Goal: Task Accomplishment & Management: Complete application form

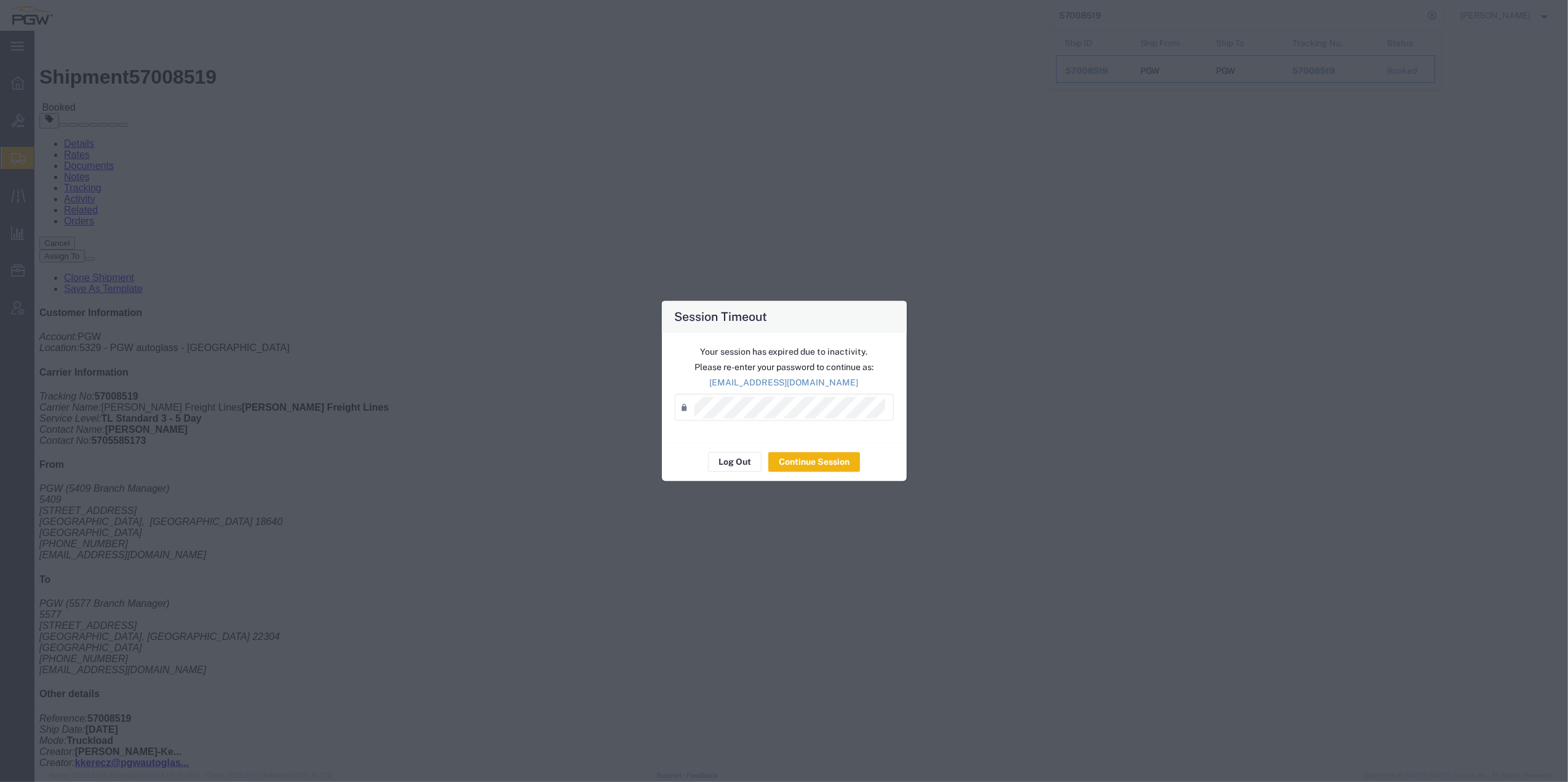
scroll to position [164, 0]
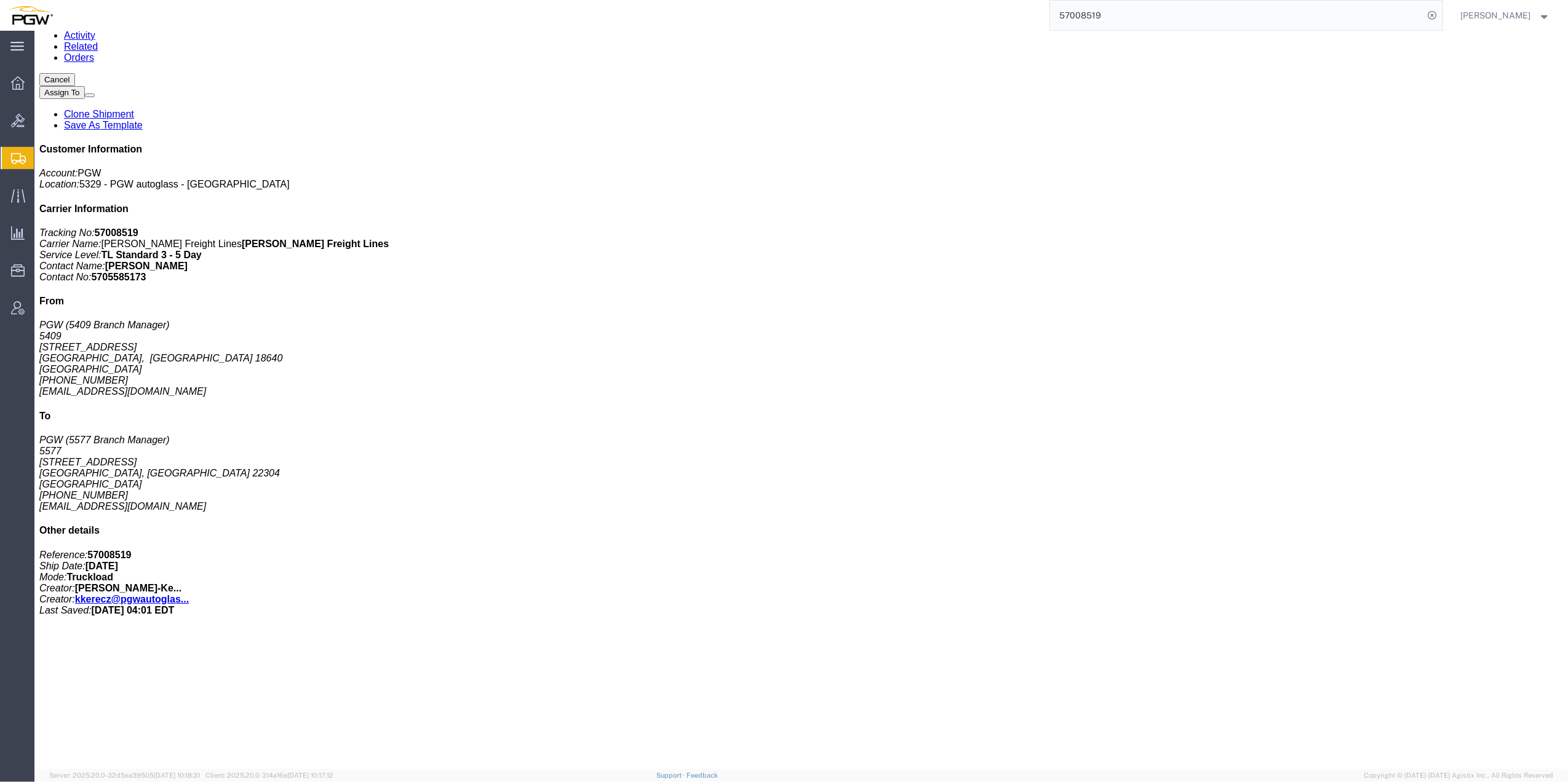
click at [13, 164] on icon at bounding box center [18, 158] width 15 height 11
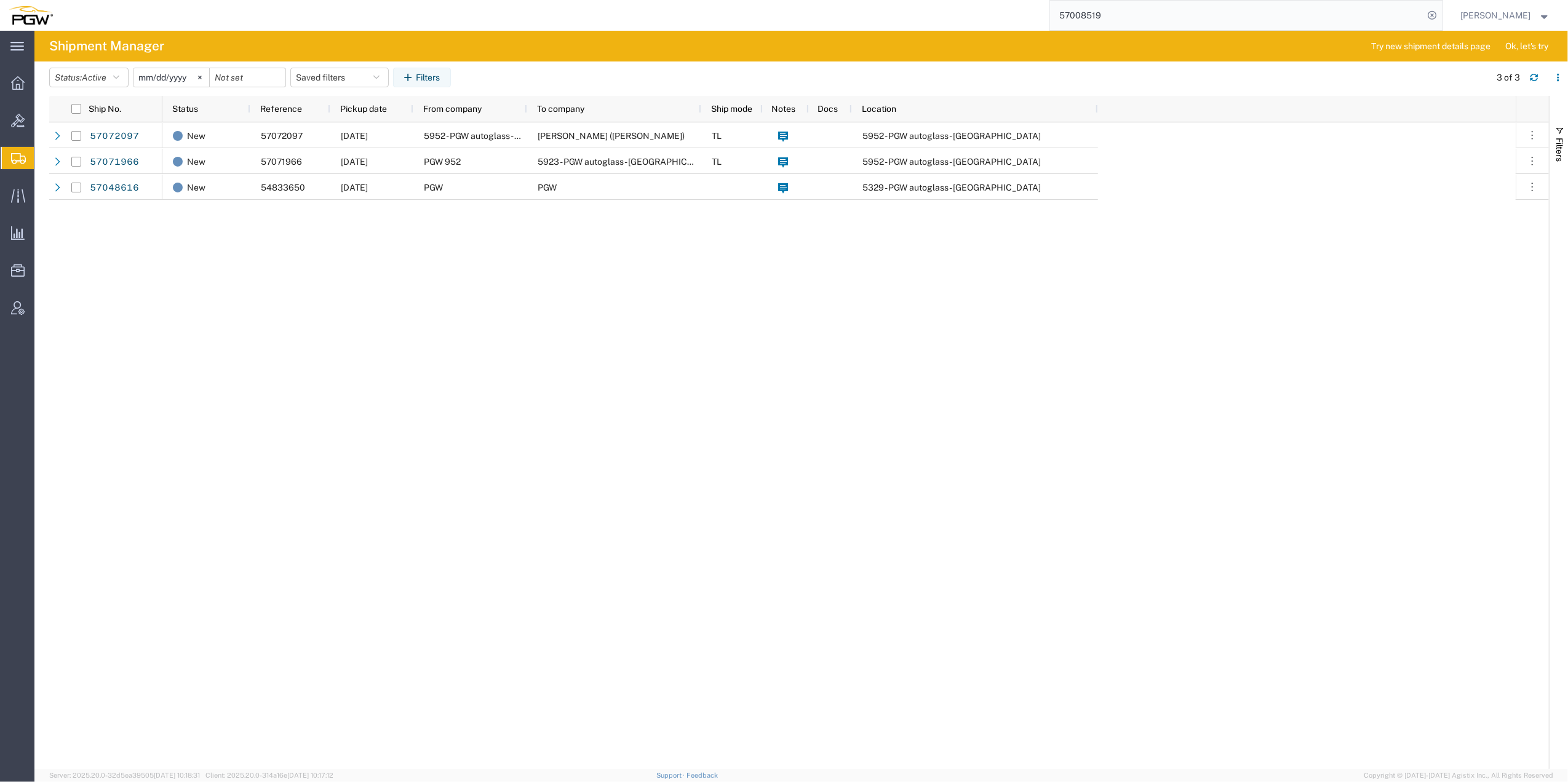
click at [0, 0] on span "Create Shipment" at bounding box center [0, 0] width 0 height 0
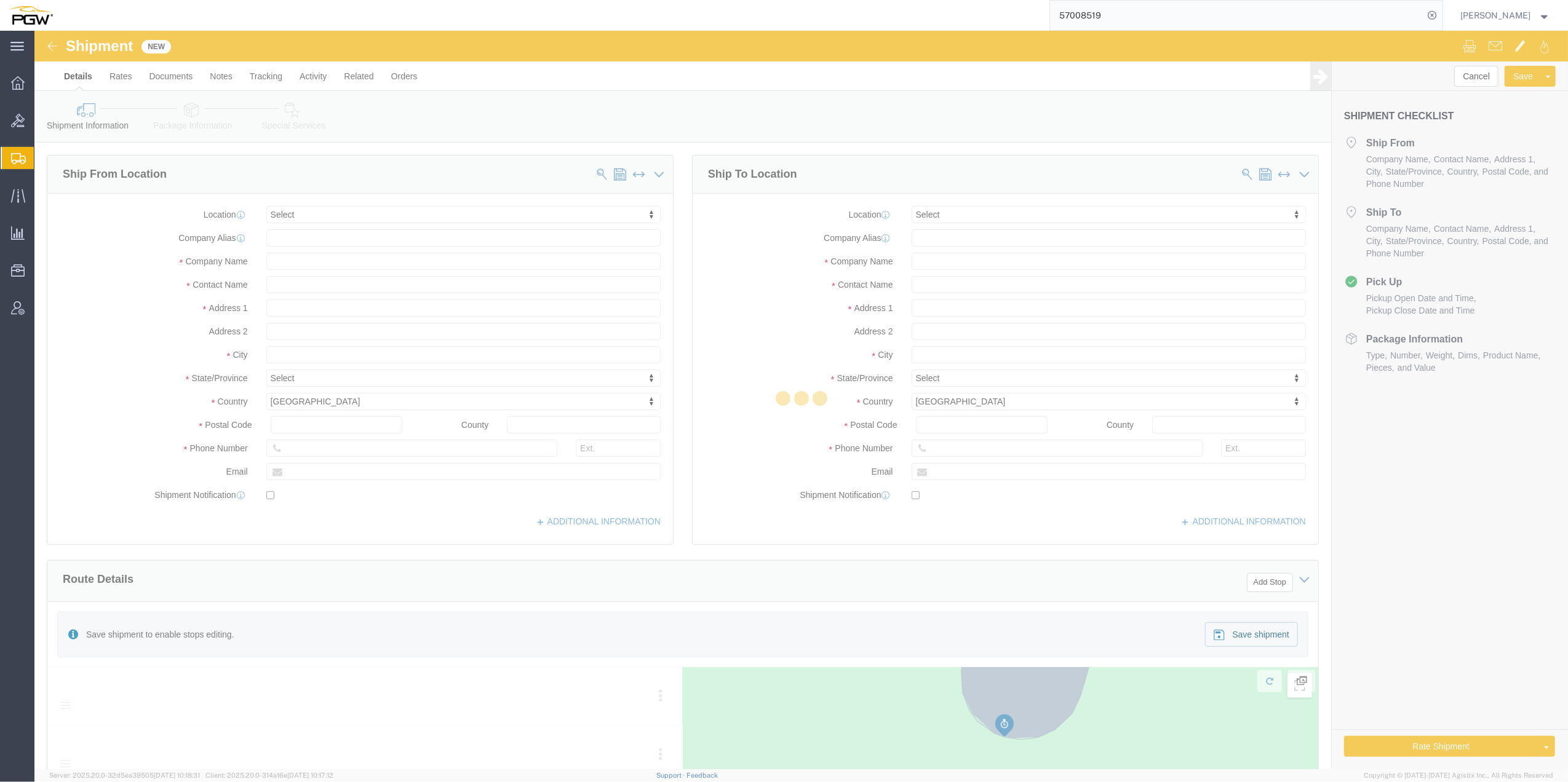
select select
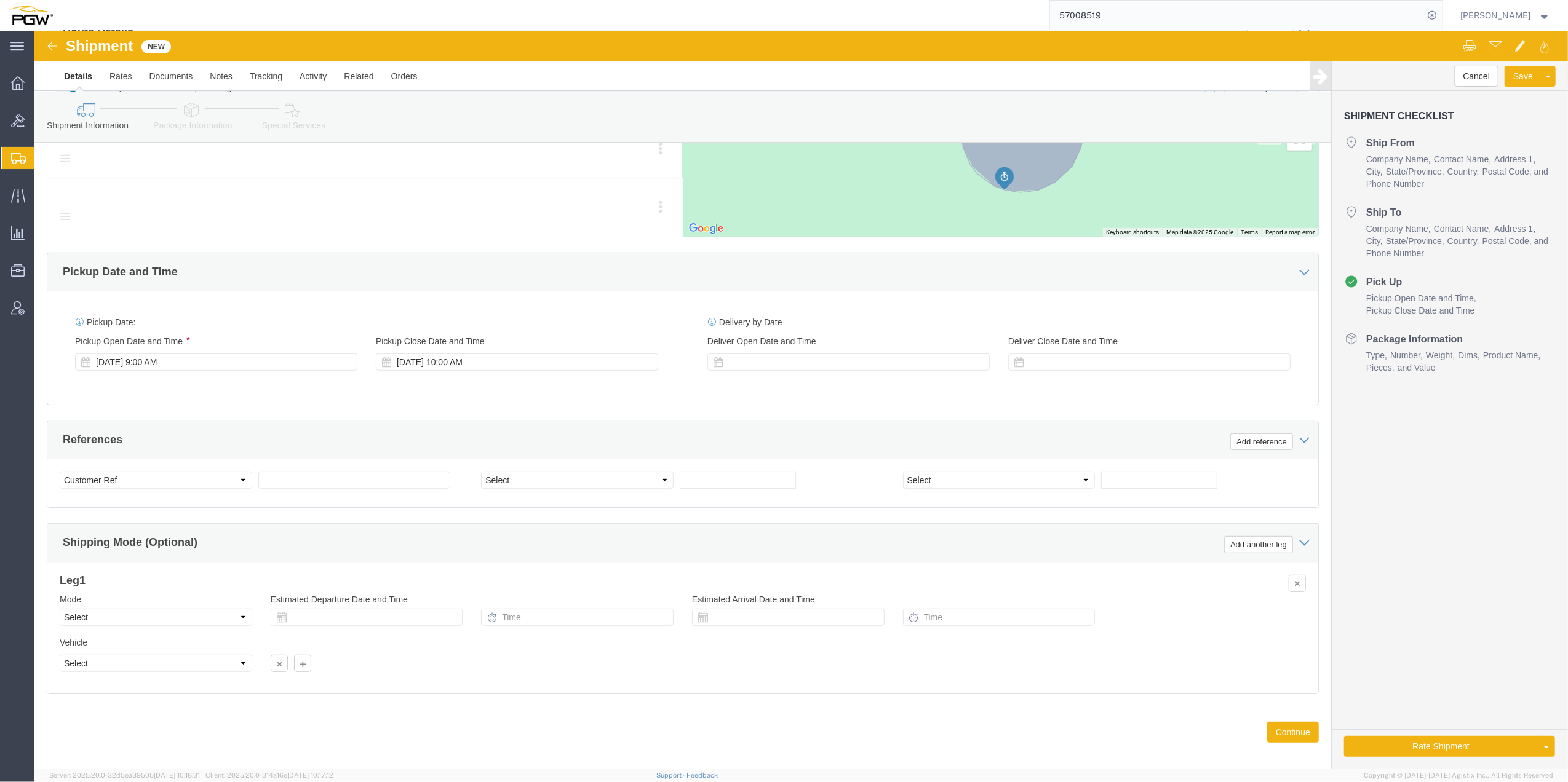
scroll to position [564, 0]
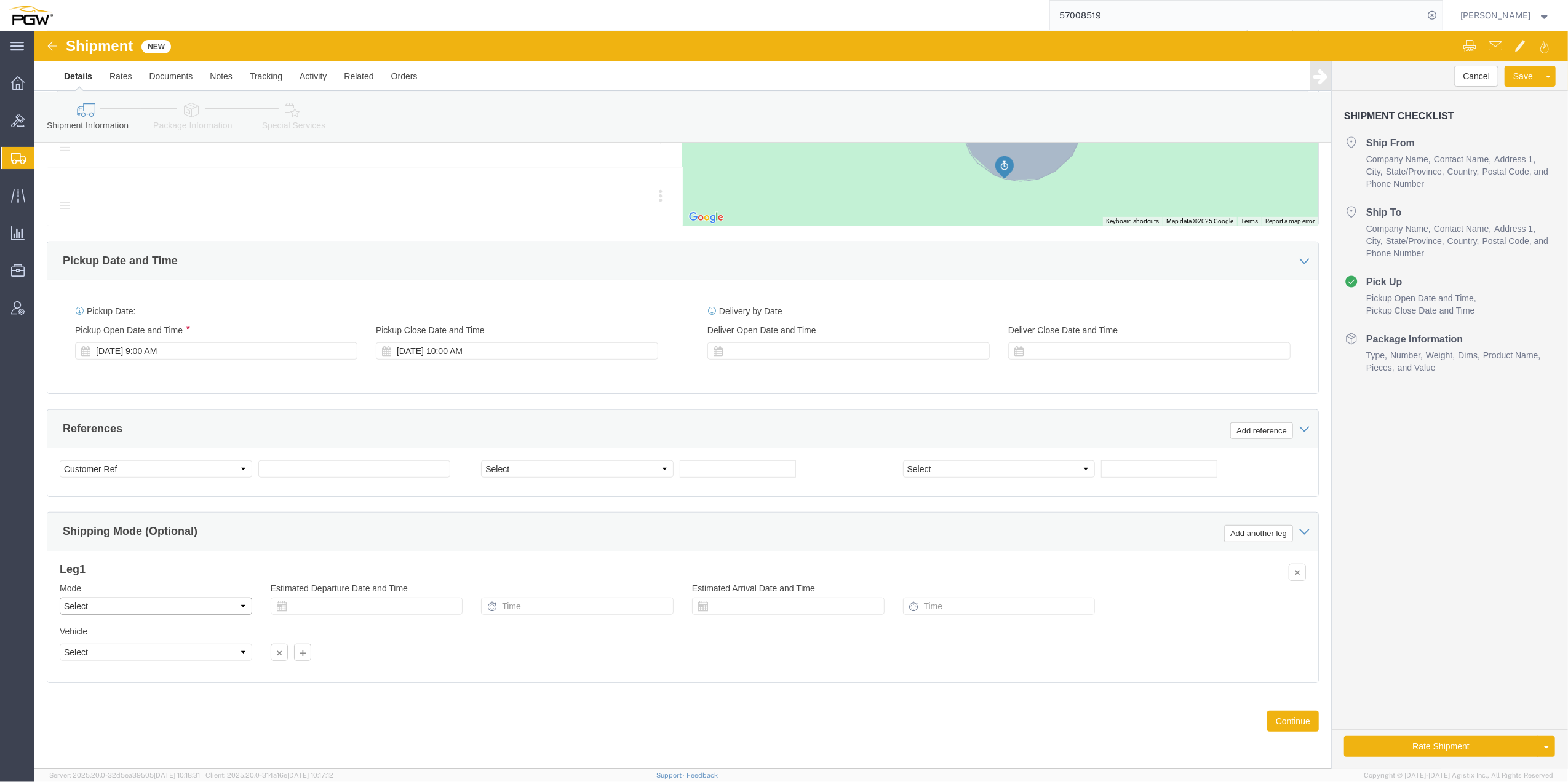
click select "Select Air Less than Truckload Multi-Leg Ocean Freight Rail Small Parcel Truckl…"
click div
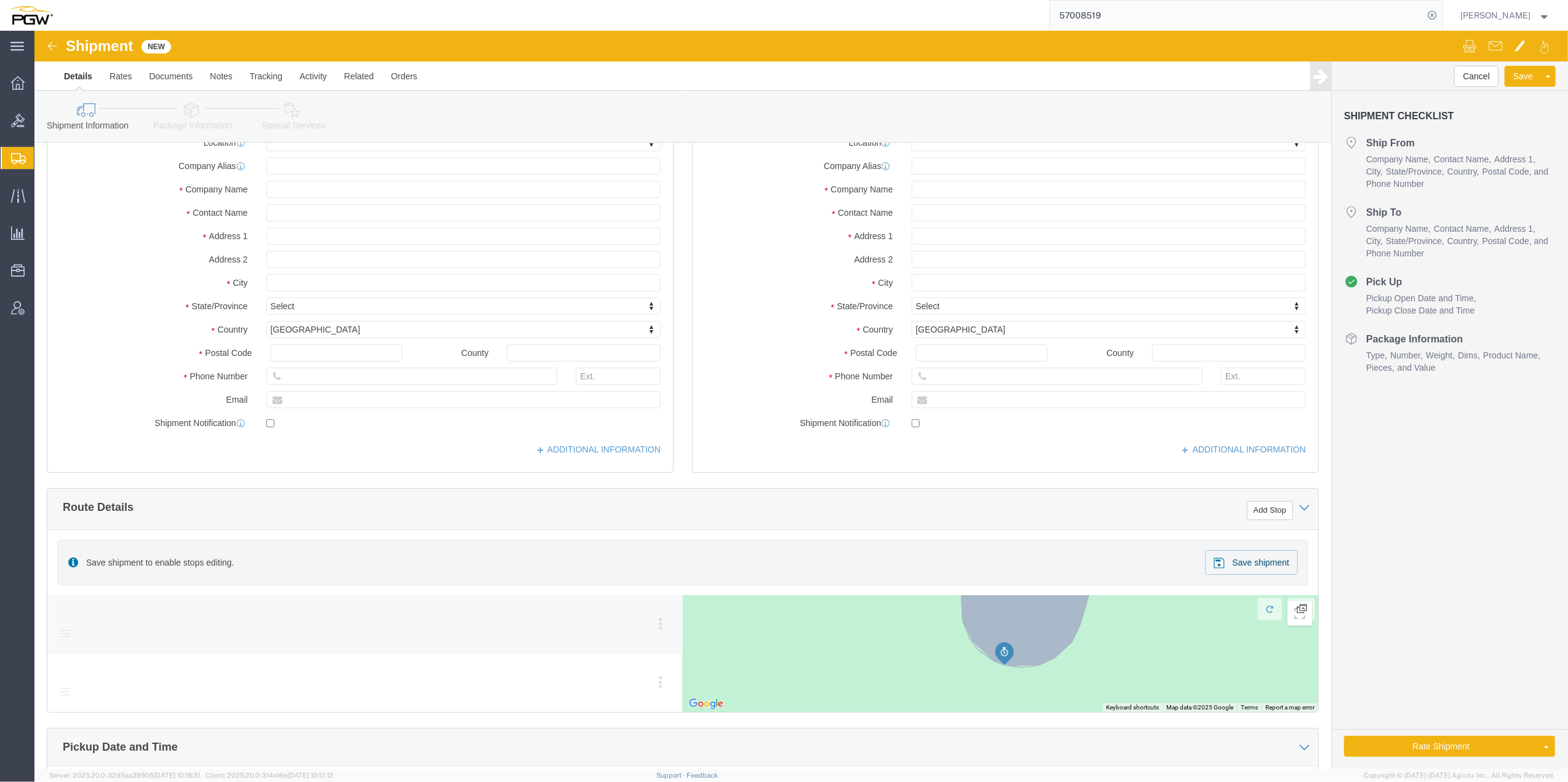
scroll to position [0, 0]
